Goal: Book appointment/travel/reservation

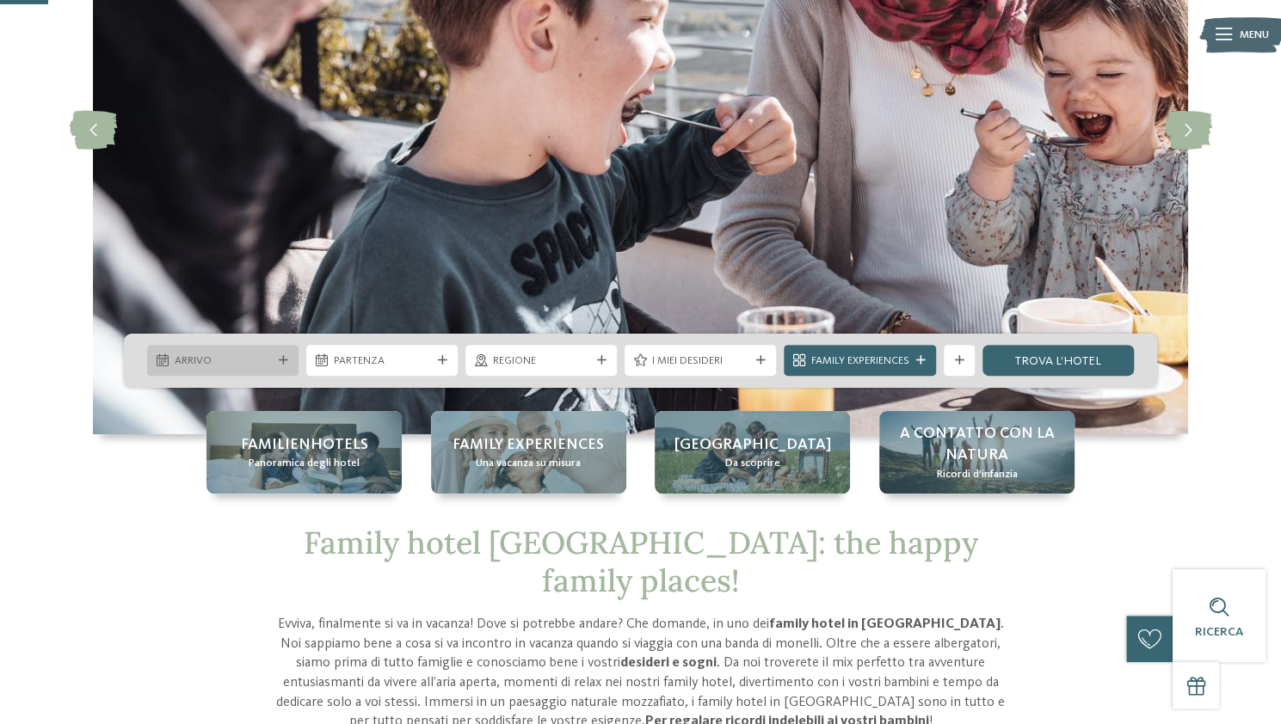
click at [280, 359] on icon at bounding box center [283, 360] width 9 height 9
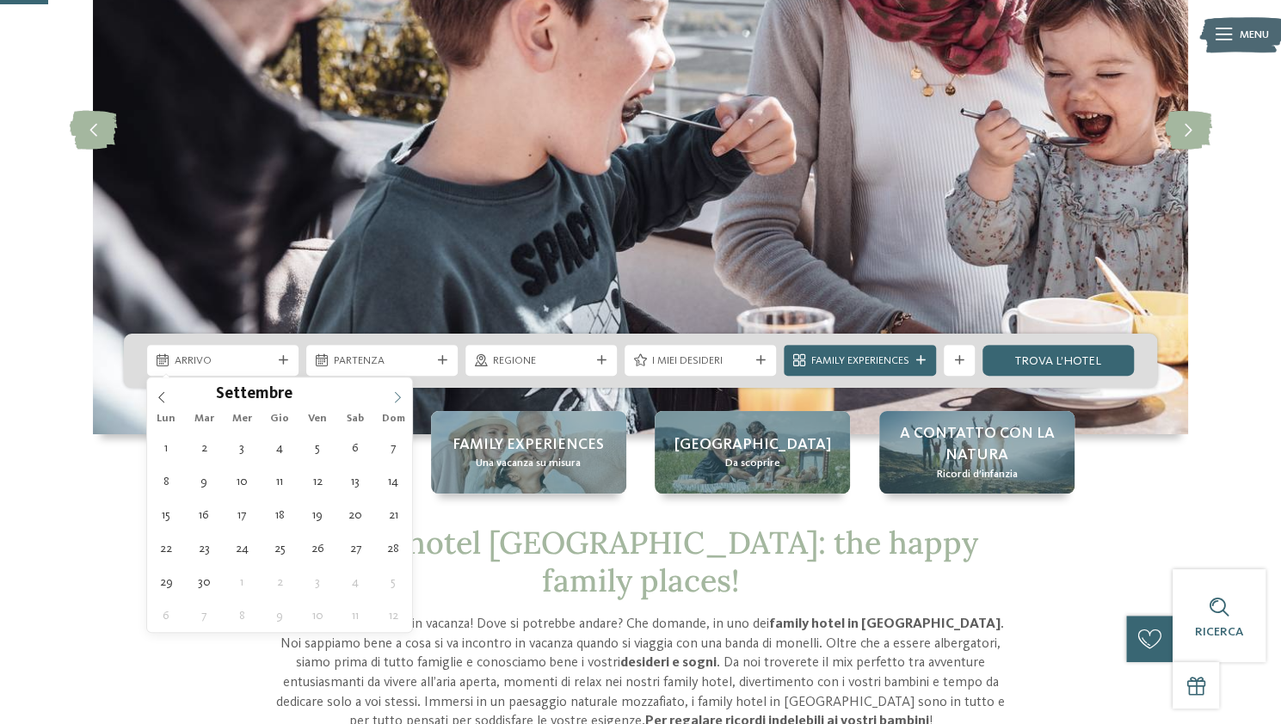
click at [395, 398] on icon at bounding box center [397, 397] width 12 height 12
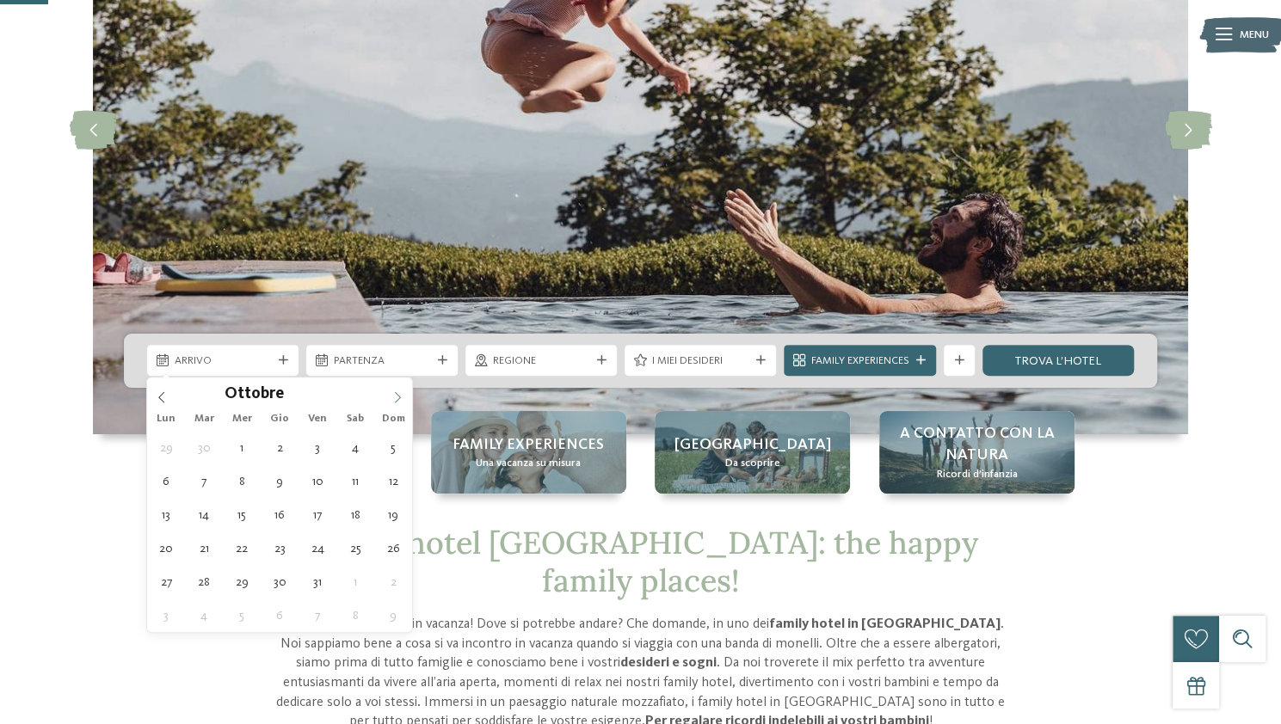
click at [395, 398] on icon at bounding box center [397, 397] width 12 height 12
type div "20.12.2025"
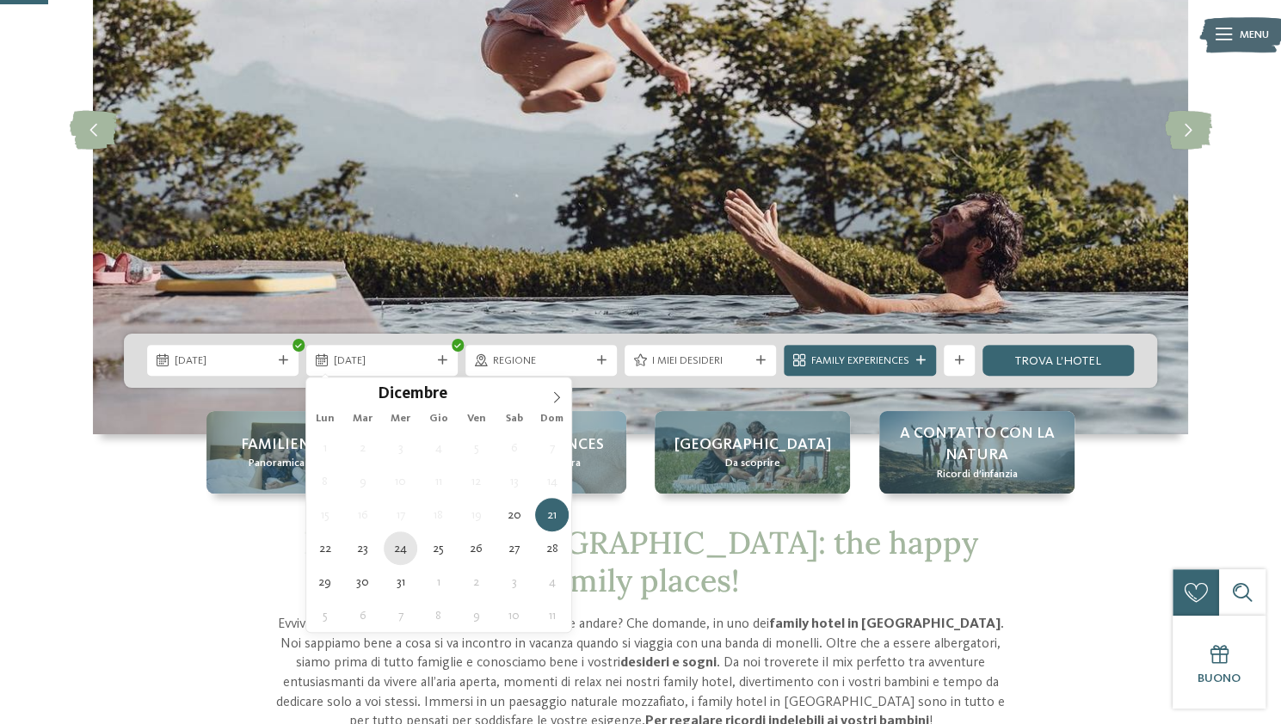
type div "24.12.2025"
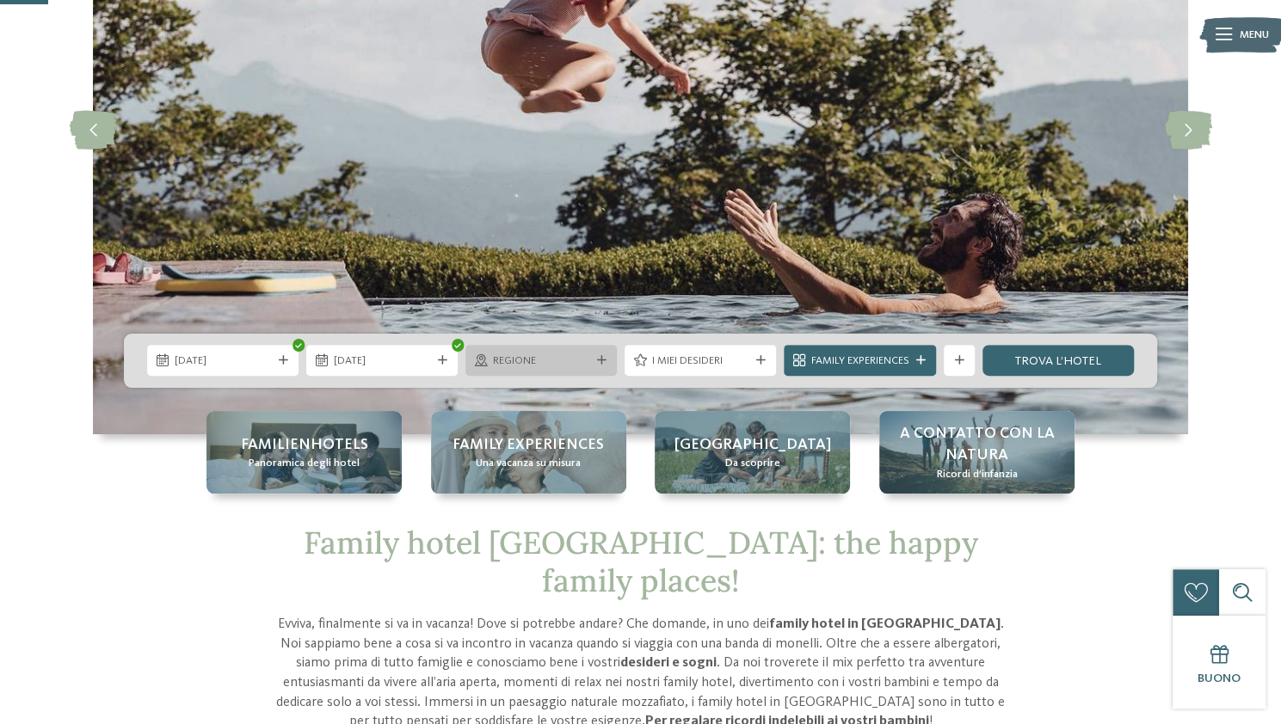
click at [564, 355] on span "Regione" at bounding box center [541, 361] width 97 height 15
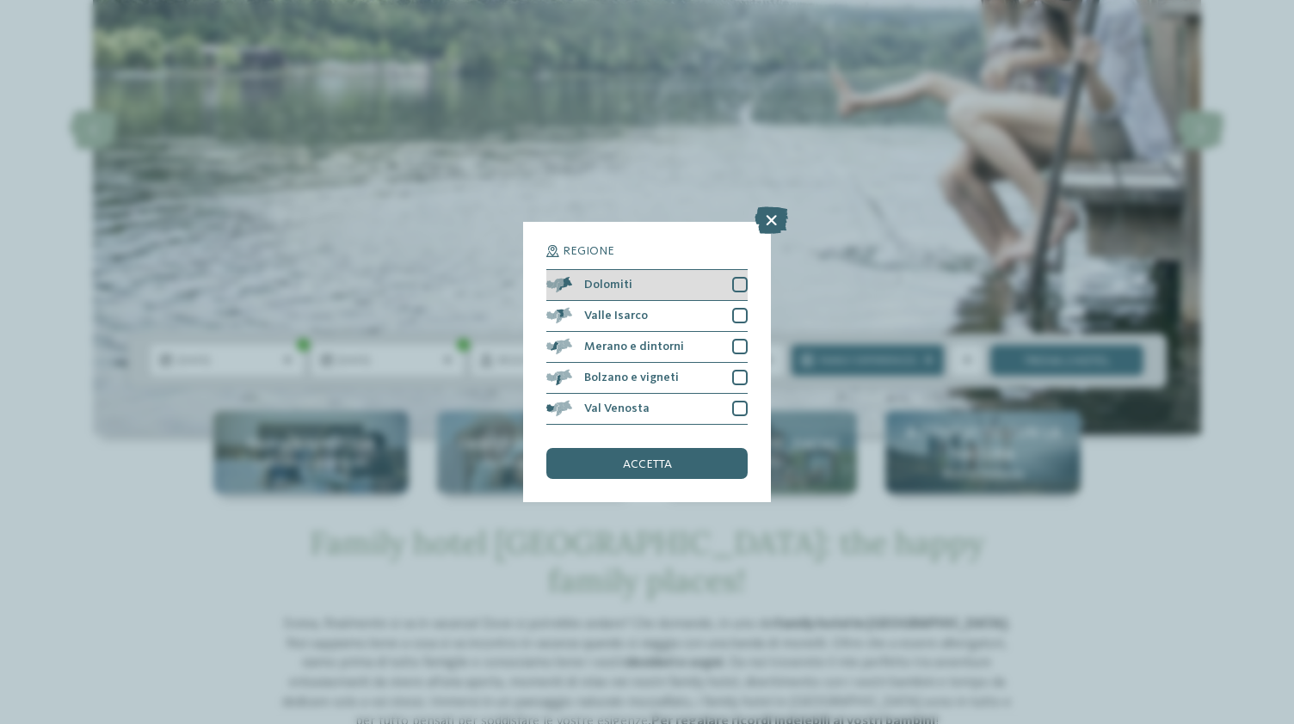
click at [742, 282] on div at bounding box center [739, 284] width 15 height 15
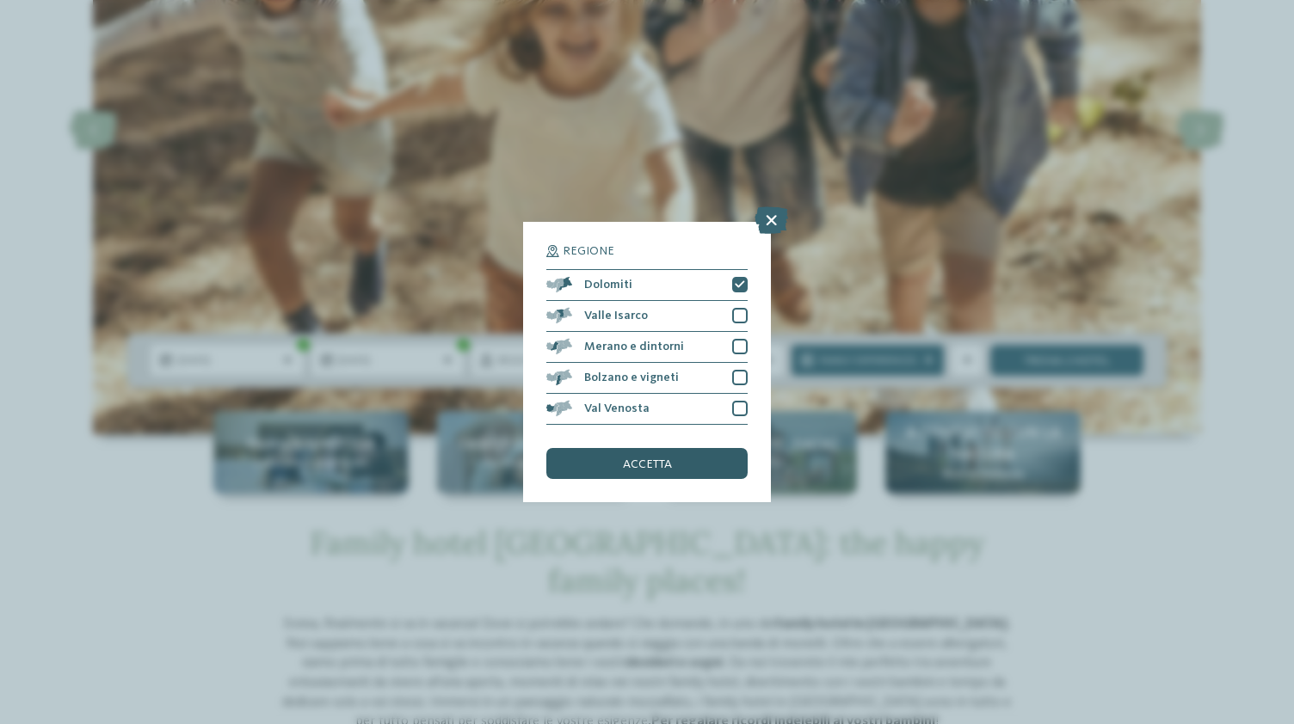
click at [671, 463] on div "accetta" at bounding box center [646, 463] width 201 height 31
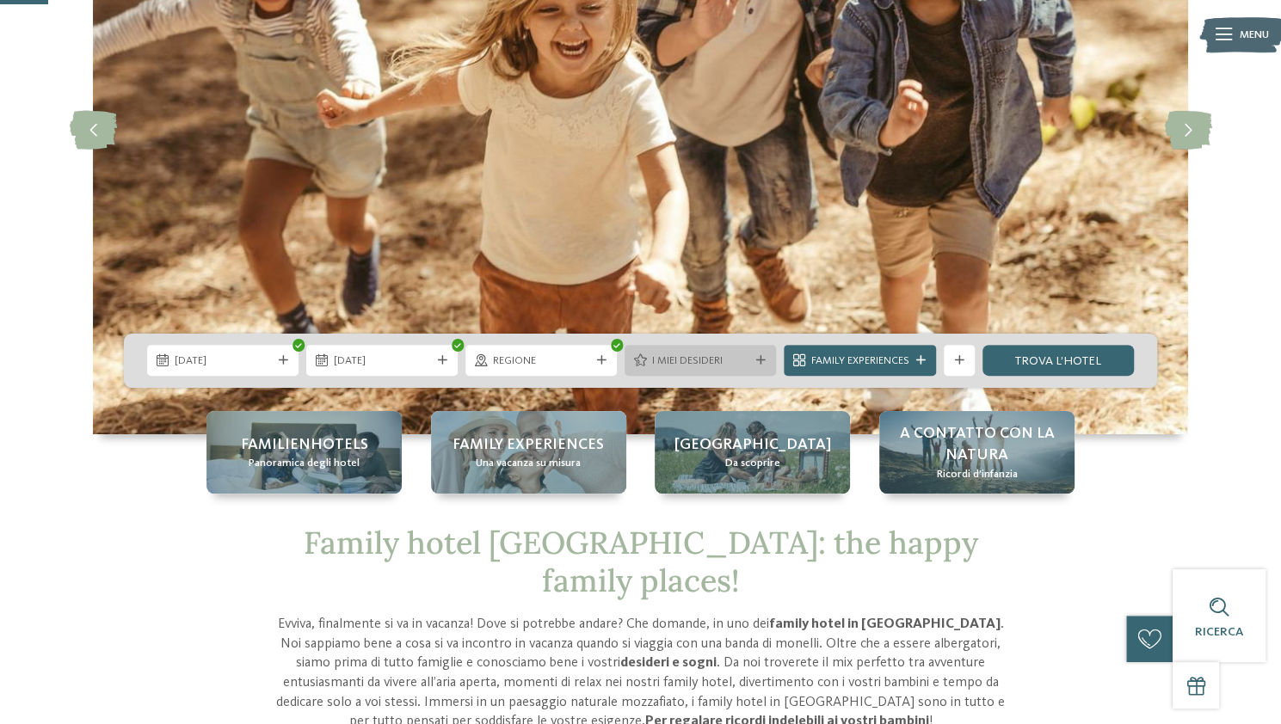
click at [717, 355] on span "I miei desideri" at bounding box center [699, 361] width 97 height 15
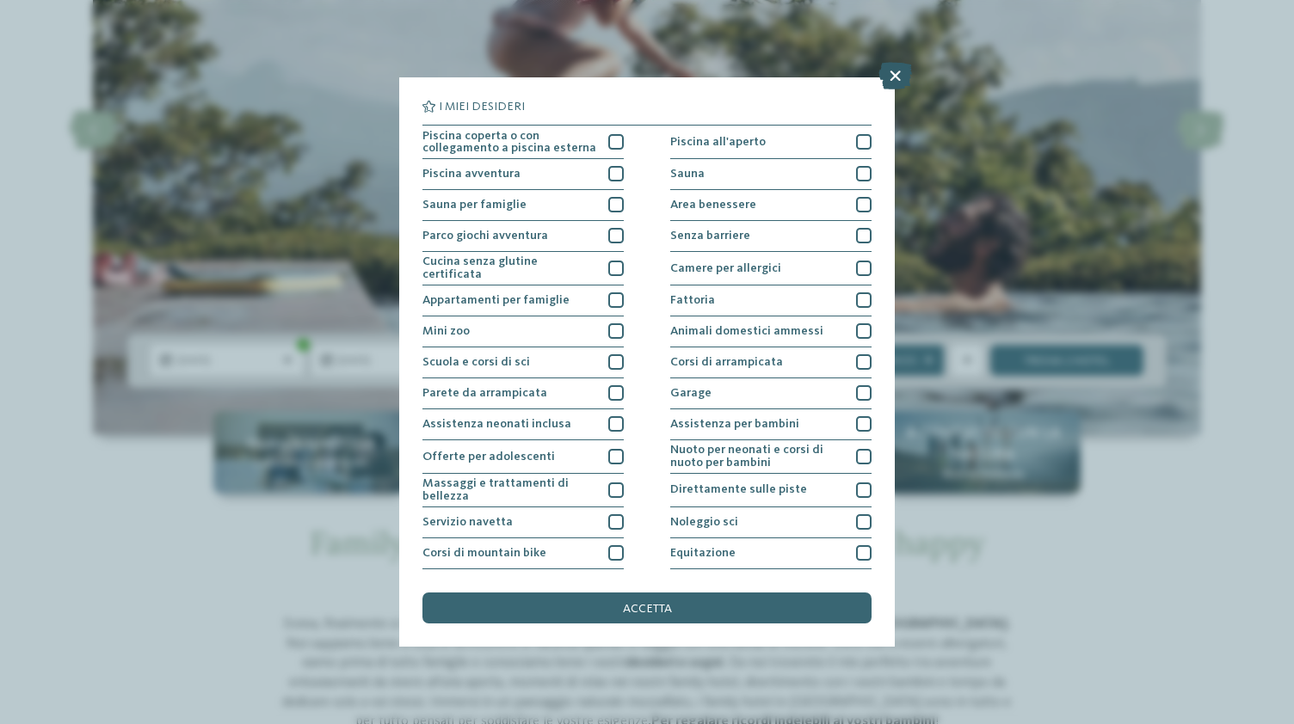
click at [894, 71] on icon at bounding box center [895, 76] width 34 height 28
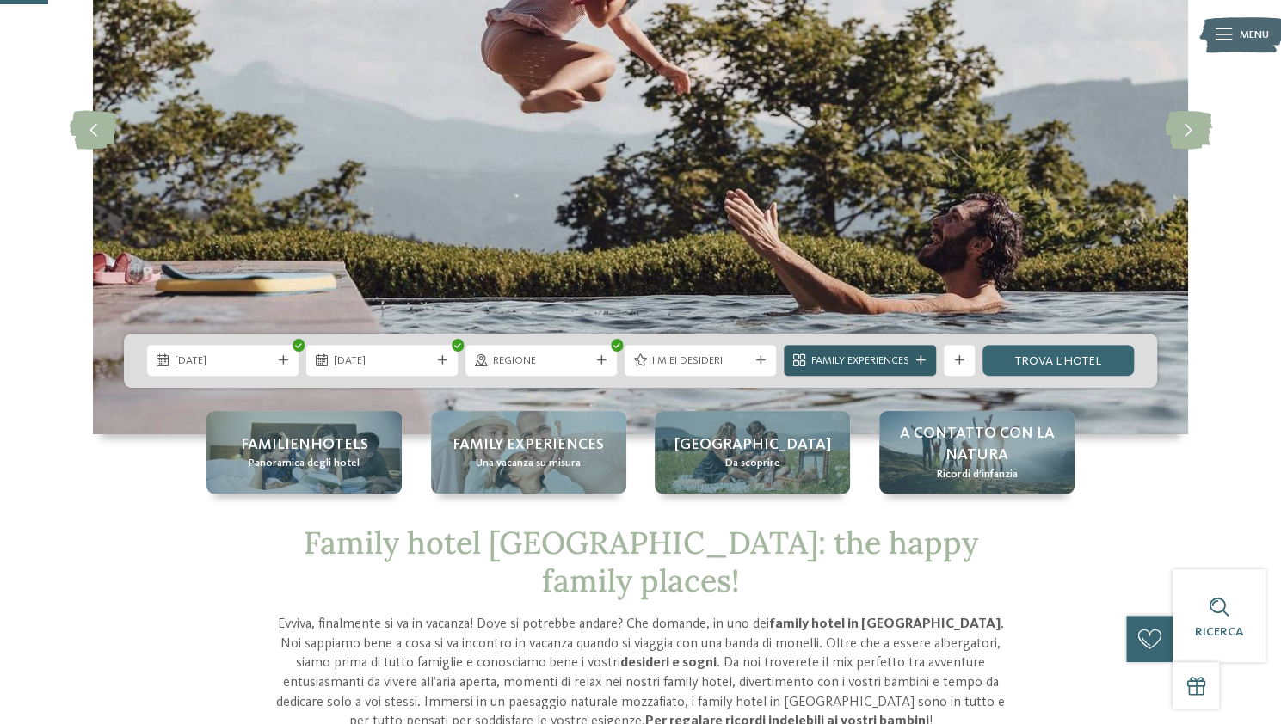
click at [896, 353] on div "Family Experiences" at bounding box center [860, 361] width 106 height 16
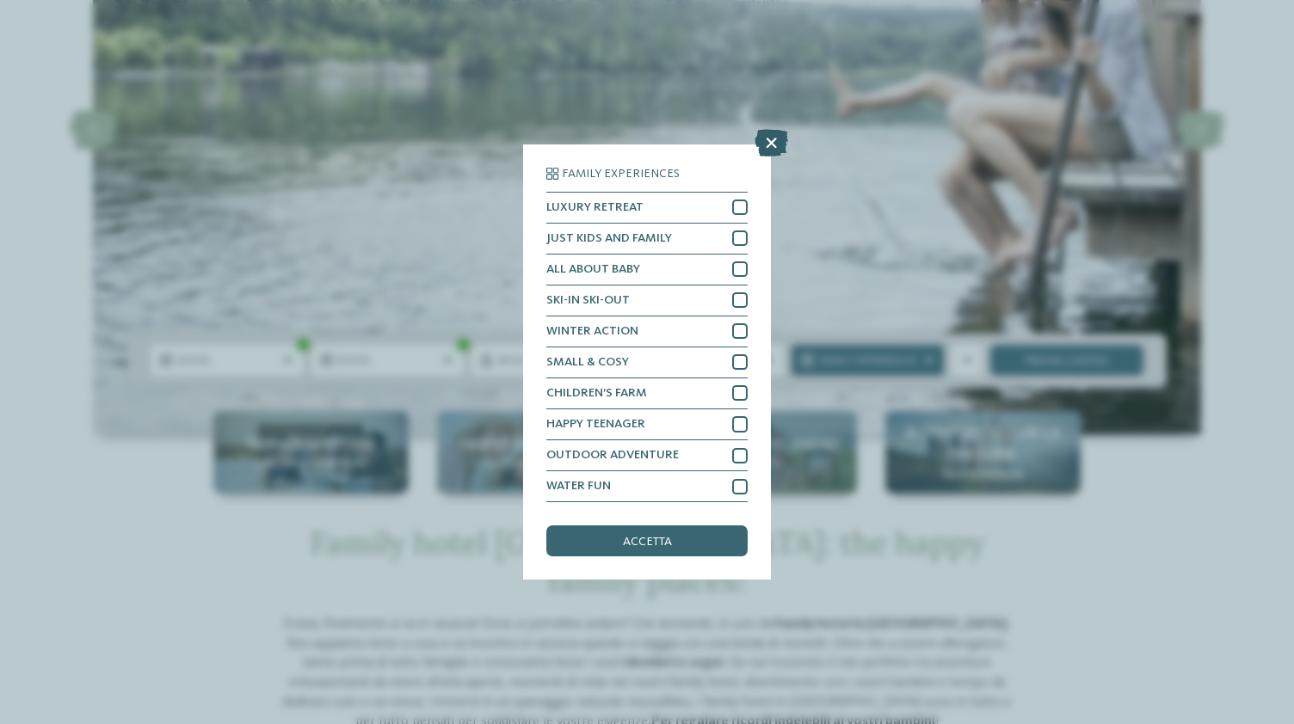
click at [764, 145] on icon at bounding box center [771, 143] width 34 height 28
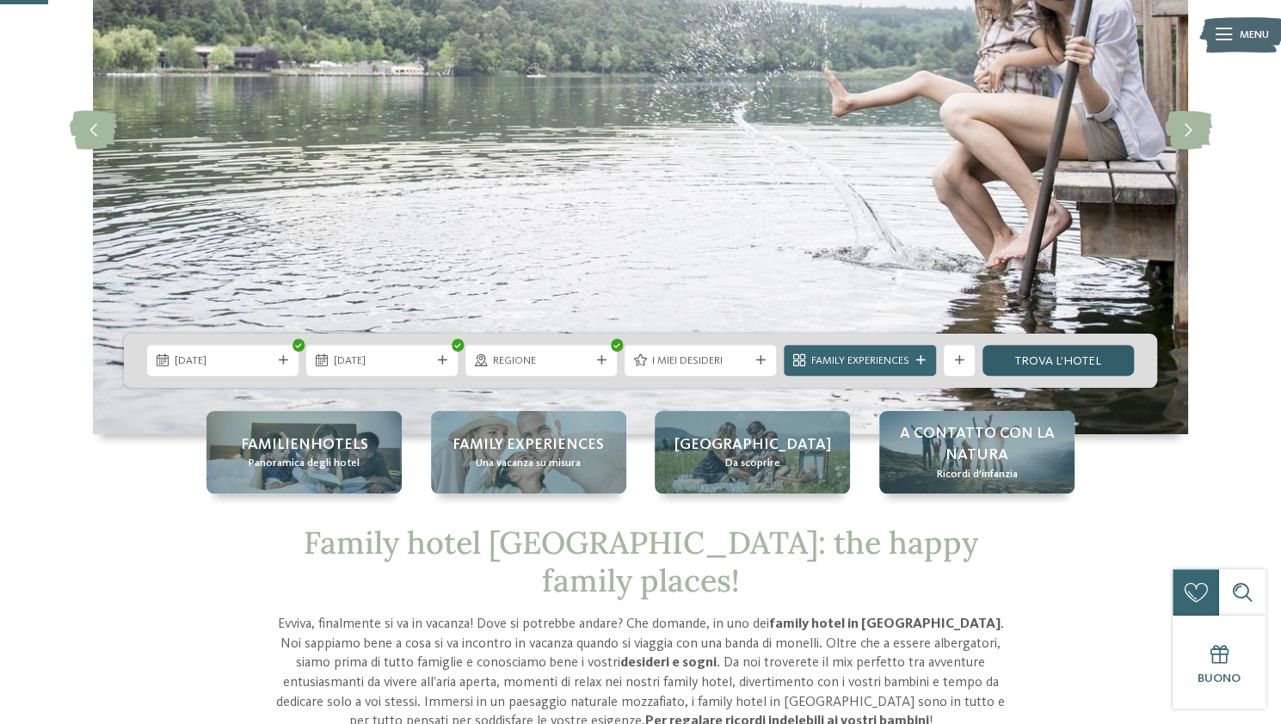
click at [1028, 365] on link "trova l’hotel" at bounding box center [1057, 360] width 151 height 31
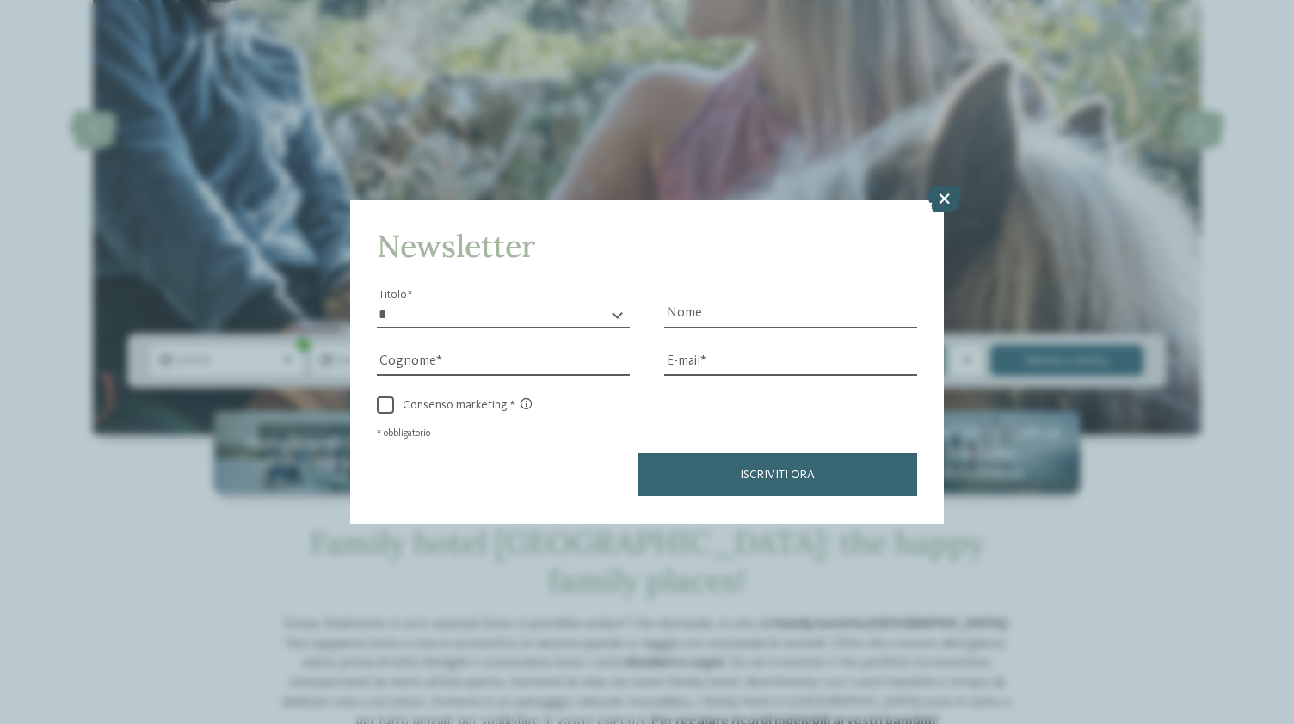
click at [951, 200] on icon at bounding box center [944, 200] width 34 height 28
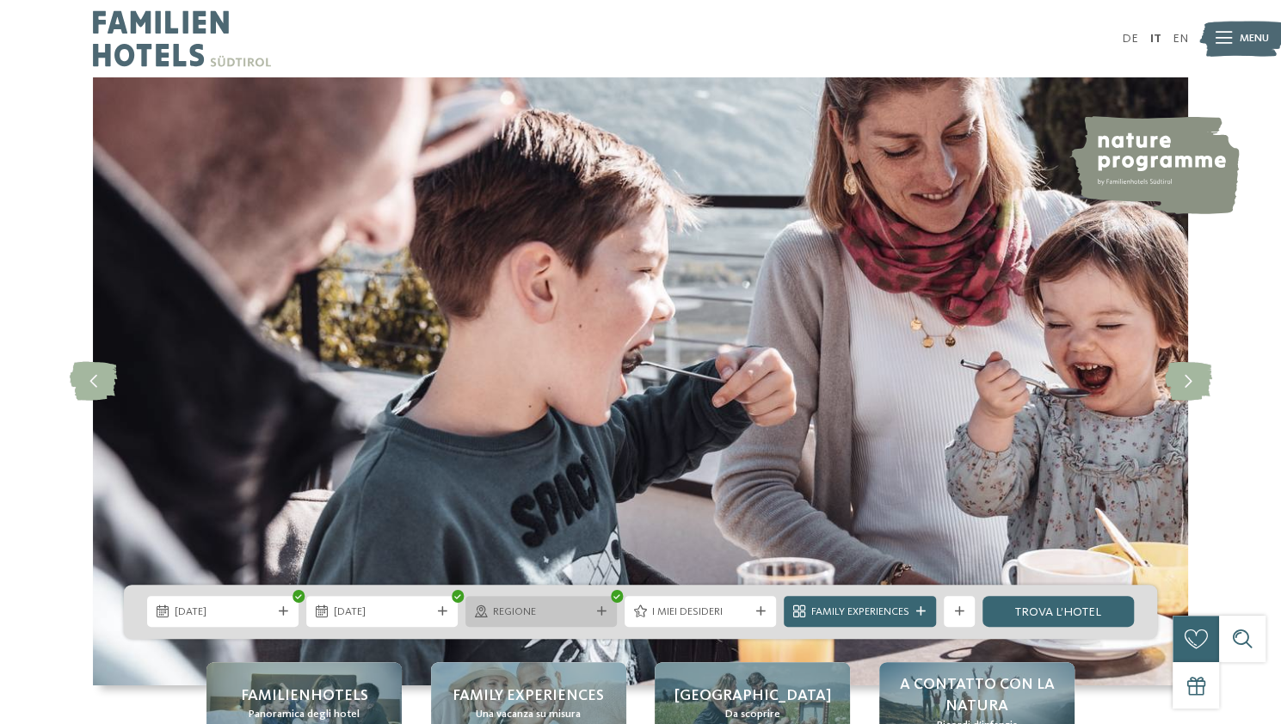
click at [538, 608] on span "Regione" at bounding box center [541, 612] width 97 height 15
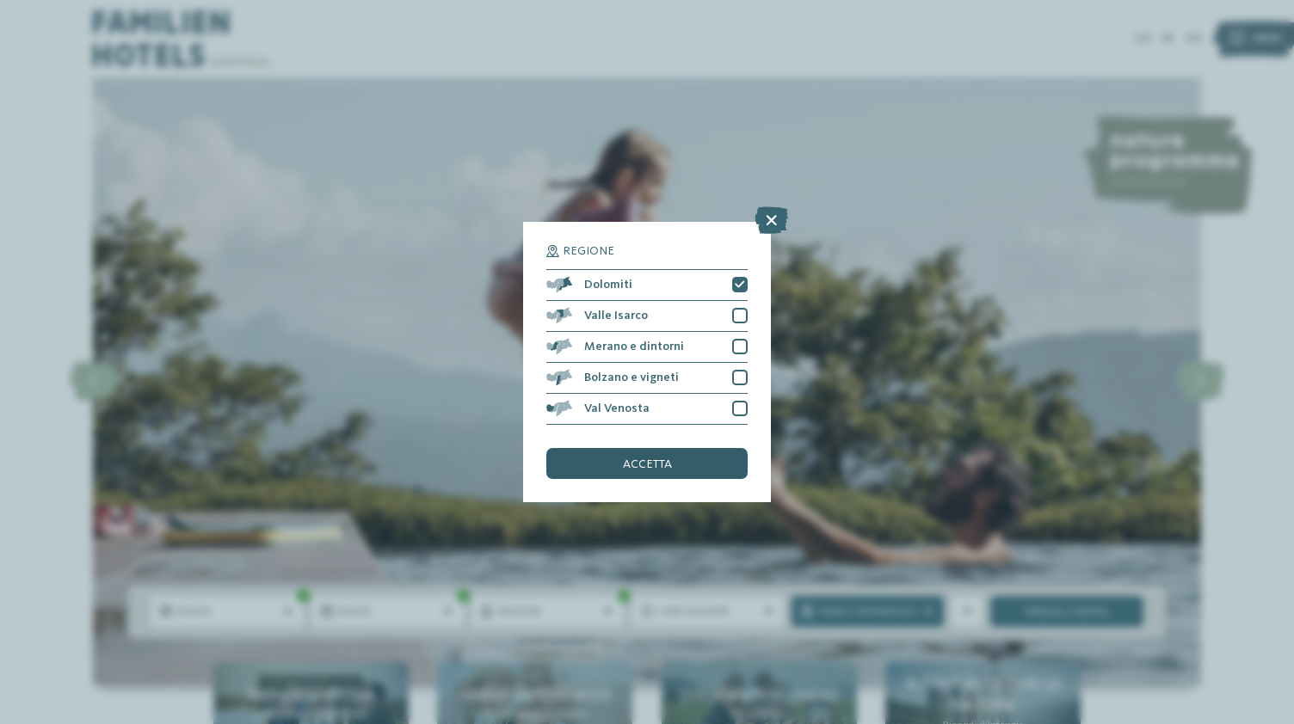
click at [632, 467] on span "accetta" at bounding box center [647, 465] width 49 height 12
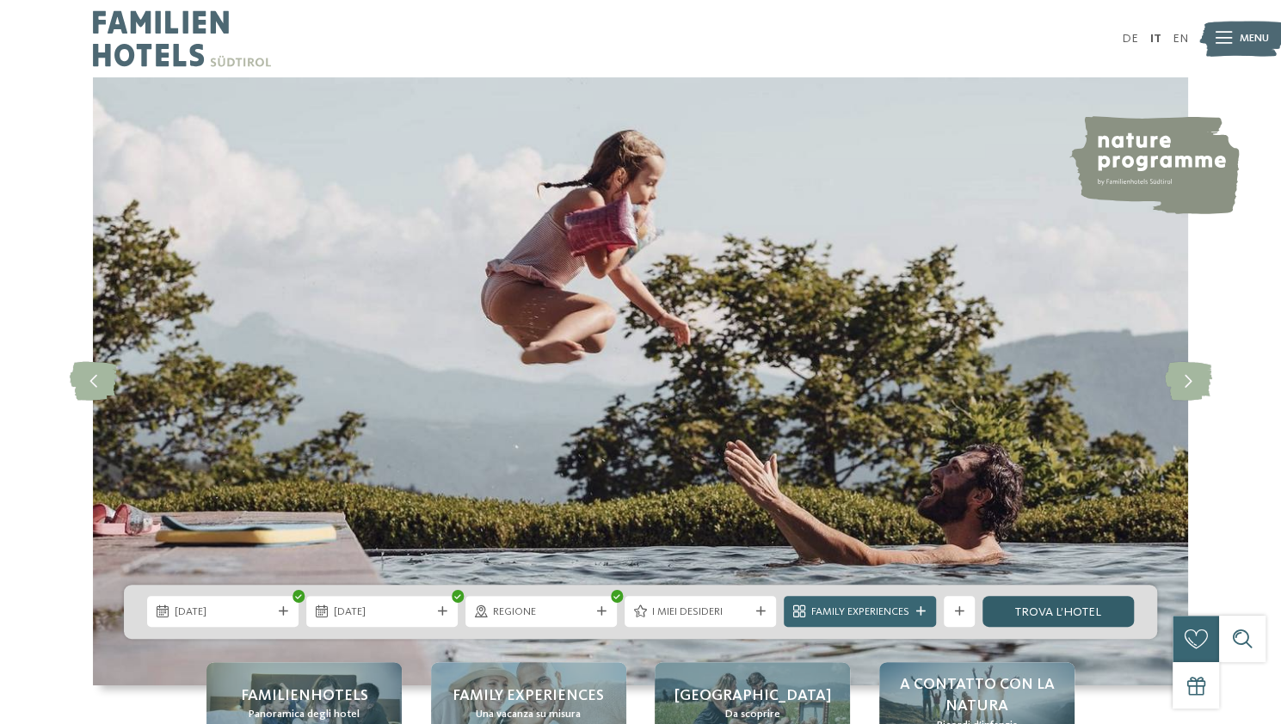
click at [1034, 613] on link "trova l’hotel" at bounding box center [1057, 611] width 151 height 31
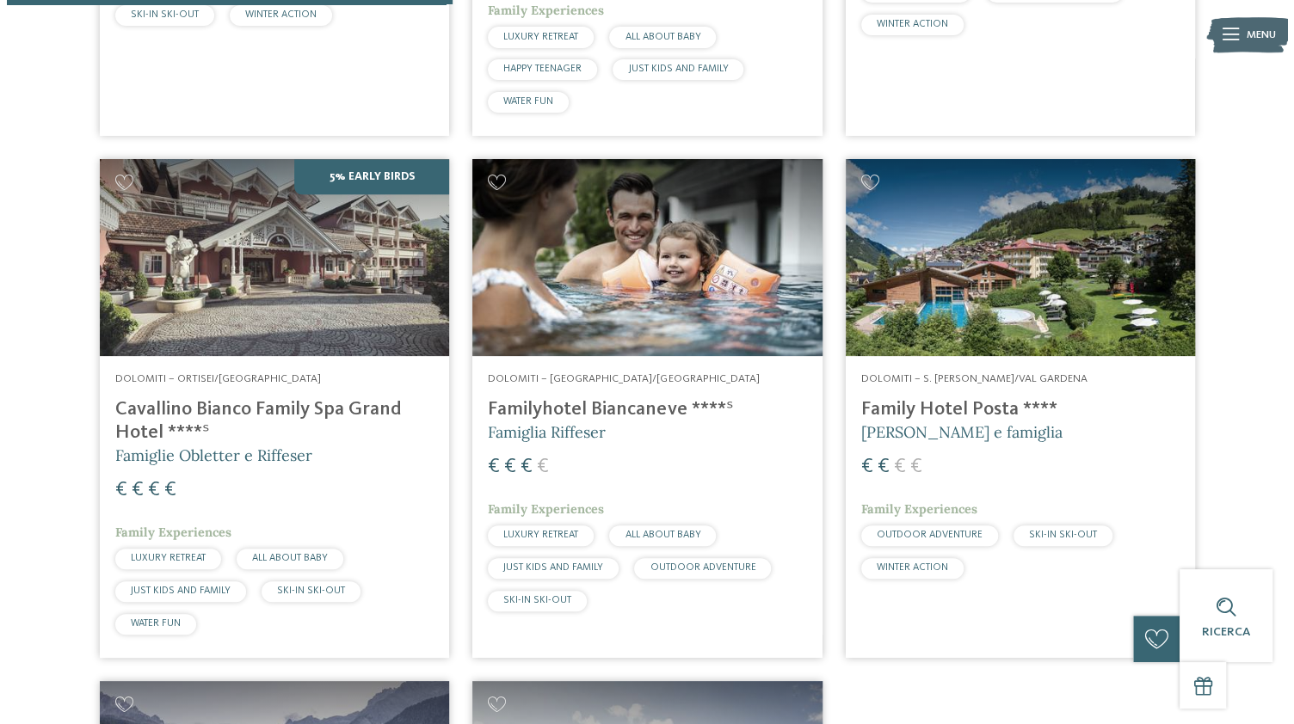
scroll to position [804, 0]
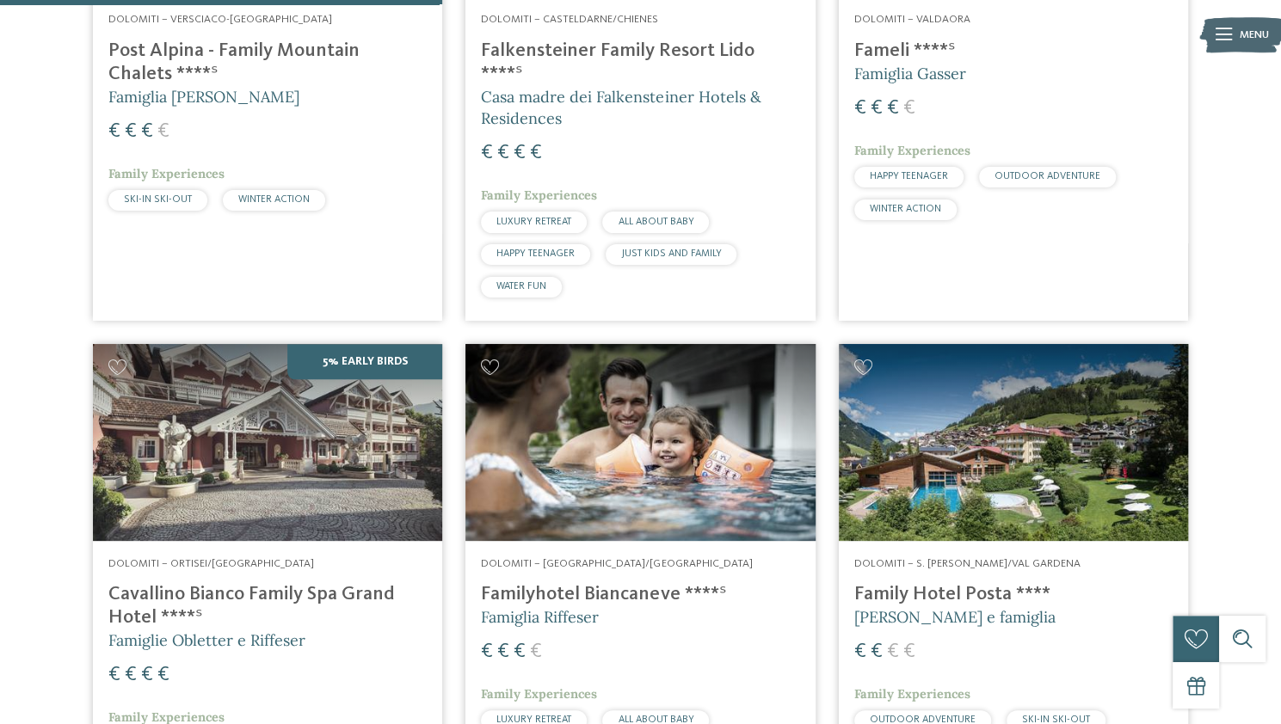
click at [943, 583] on h4 "Family Hotel Posta ****" at bounding box center [1013, 594] width 318 height 23
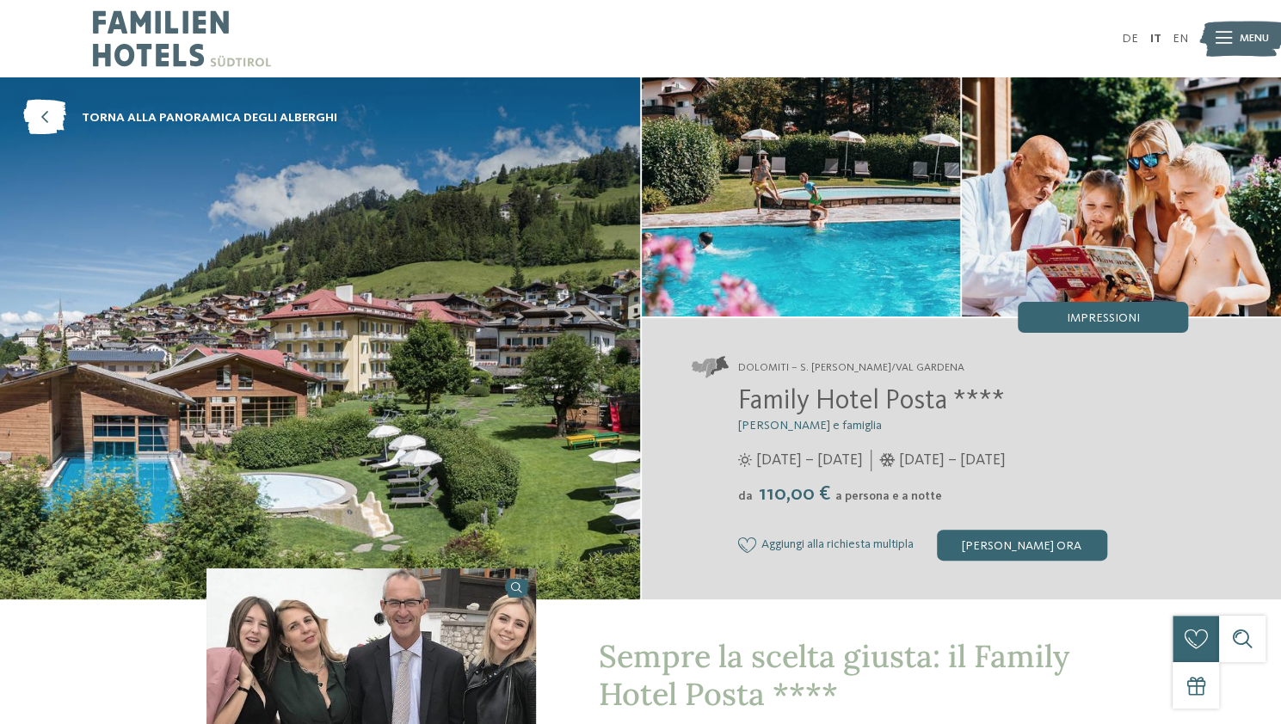
click at [1251, 33] on span "Menu" at bounding box center [1254, 38] width 29 height 15
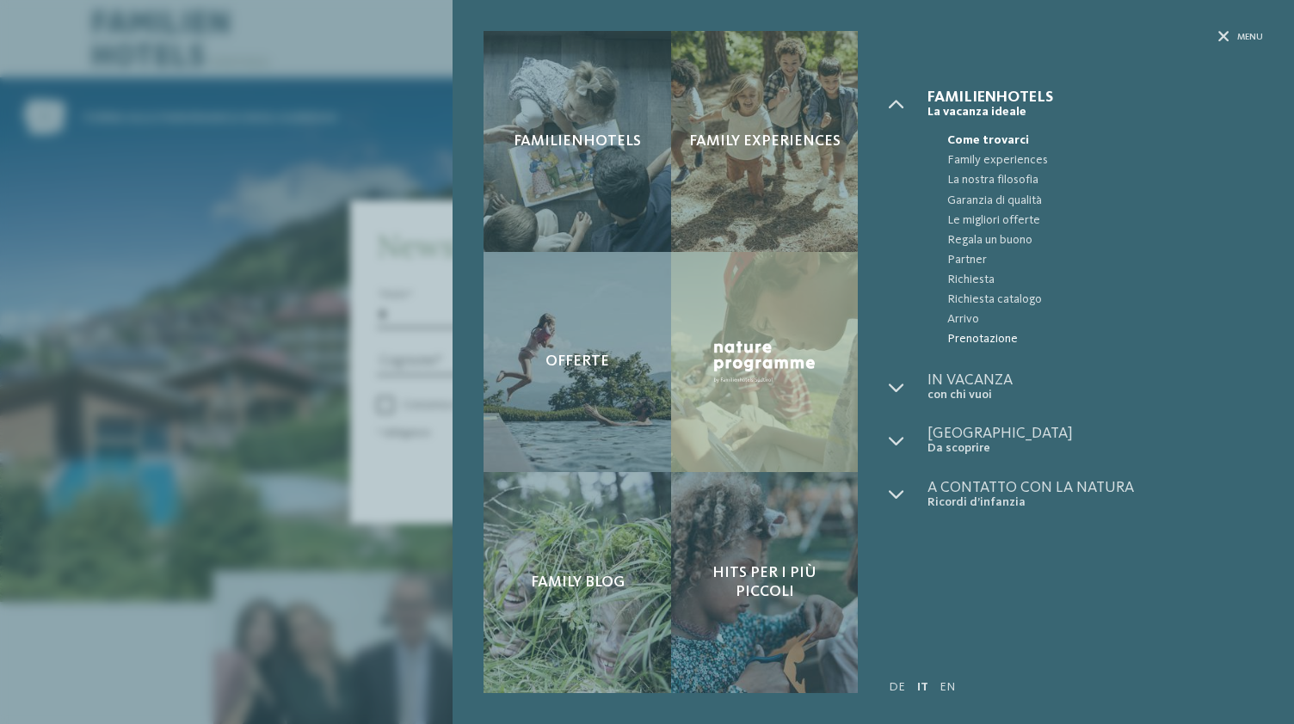
click at [972, 341] on span "Prenotazione" at bounding box center [1105, 339] width 316 height 20
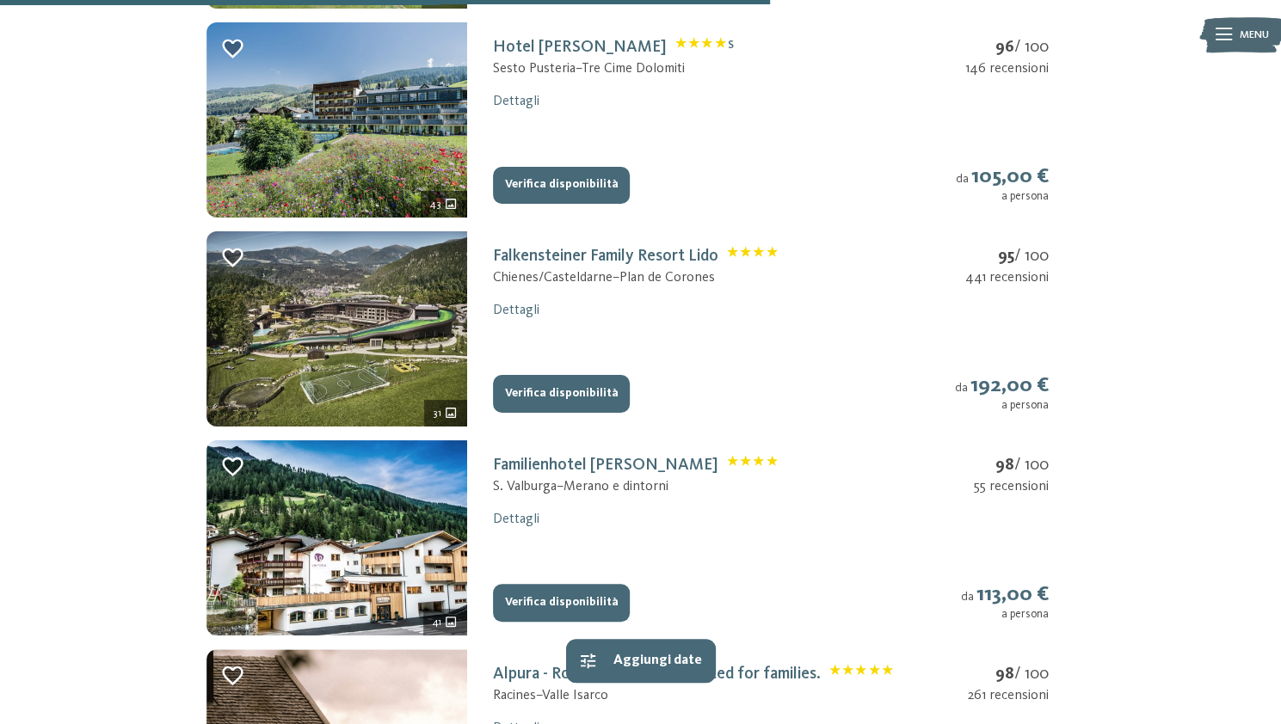
scroll to position [1767, 0]
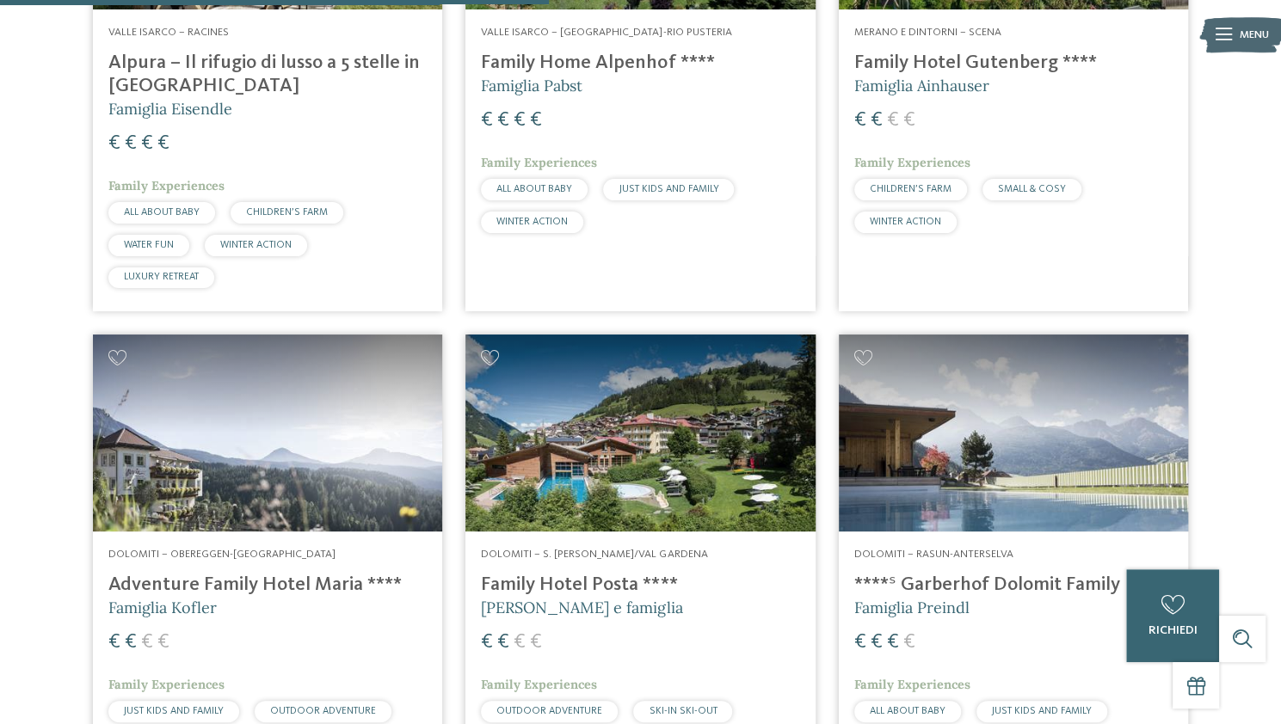
scroll to position [2240, 0]
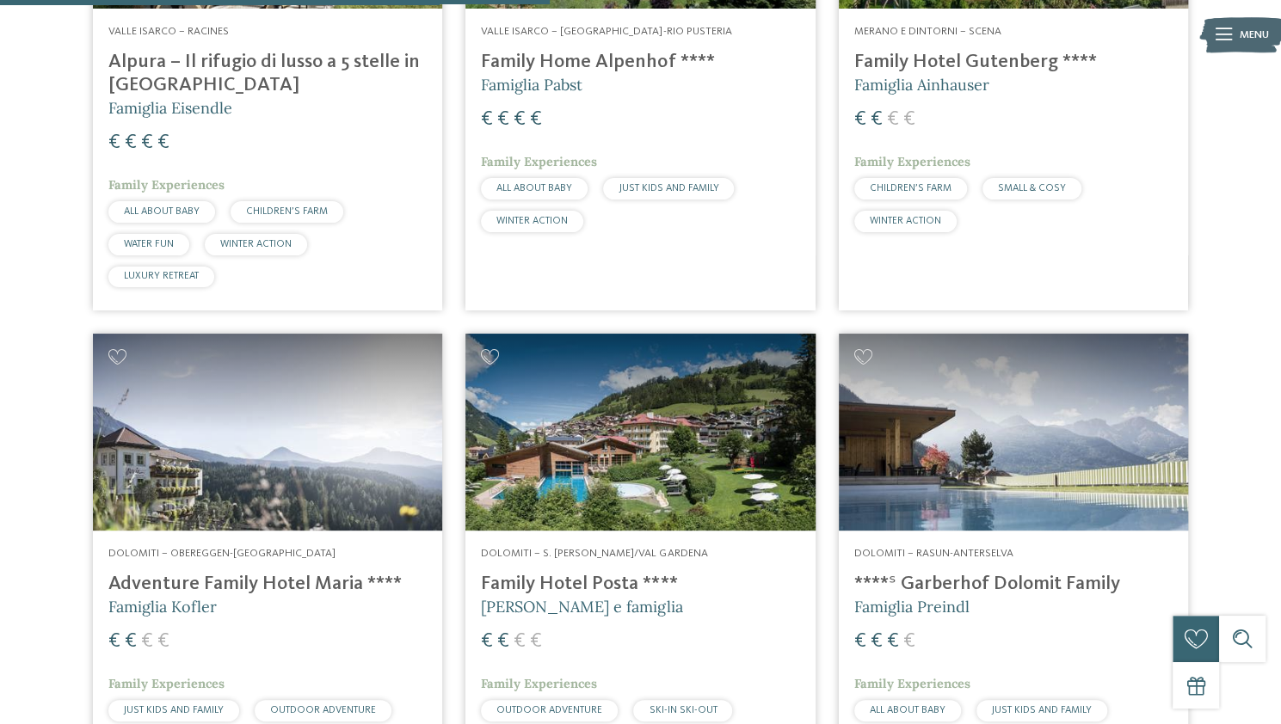
click at [582, 573] on h4 "Family Hotel Posta ****" at bounding box center [640, 584] width 318 height 23
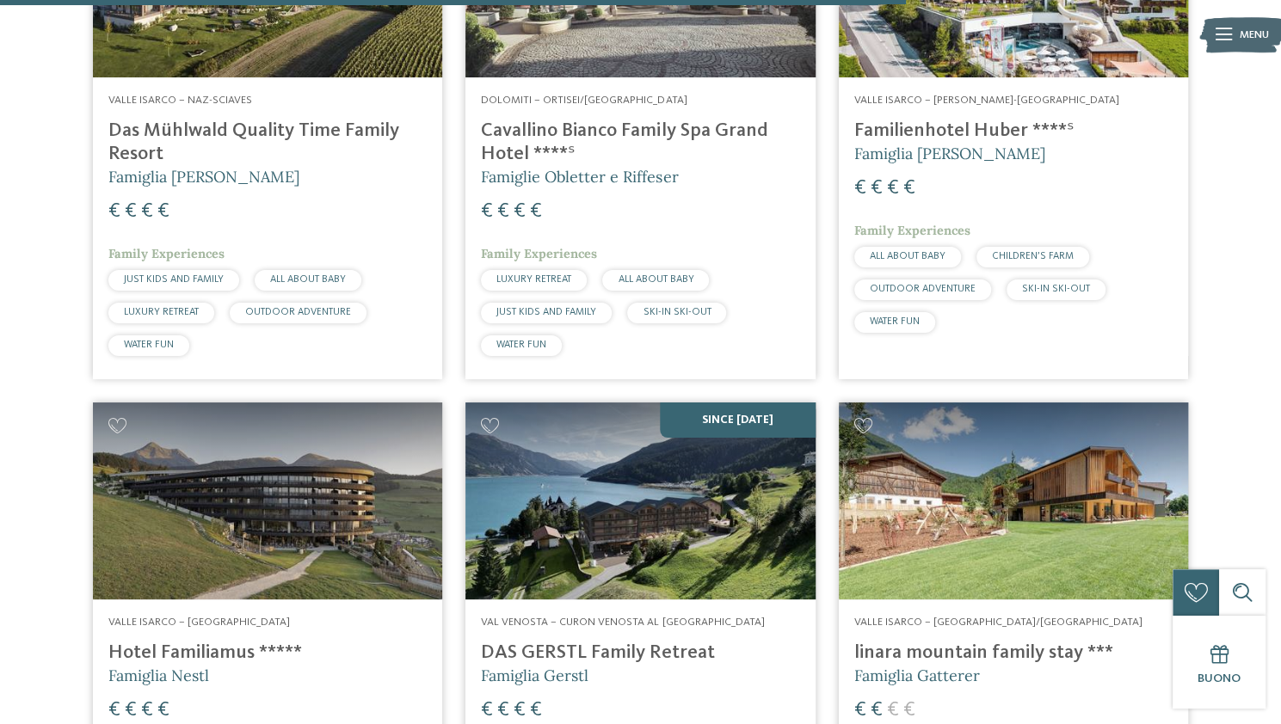
scroll to position [3692, 0]
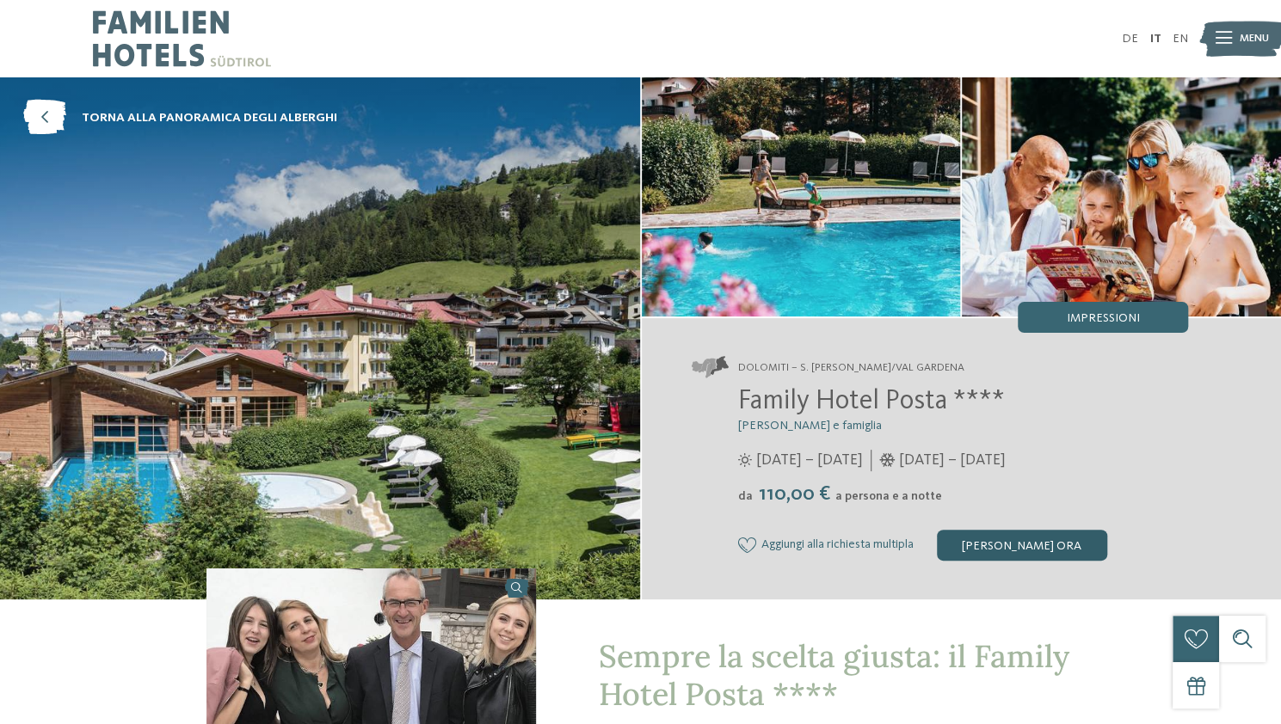
click at [996, 545] on div "[PERSON_NAME] ora" at bounding box center [1022, 545] width 170 height 31
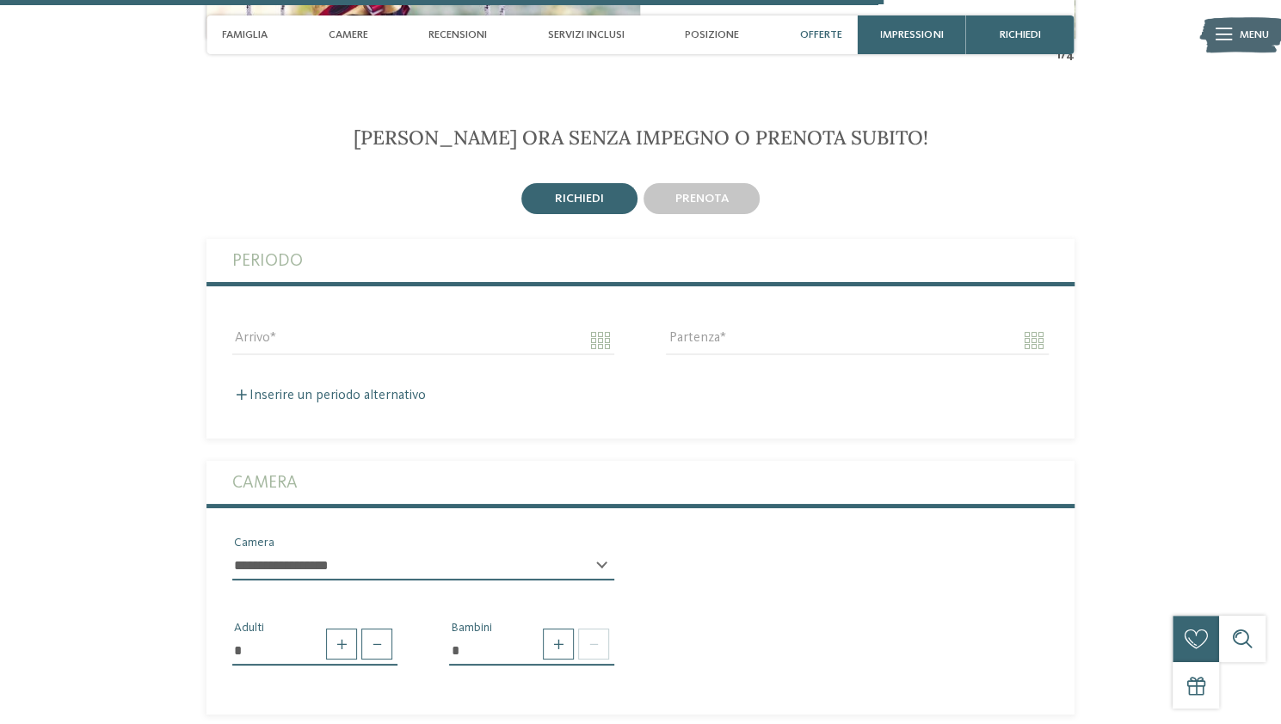
scroll to position [3636, 0]
